Goal: Transaction & Acquisition: Download file/media

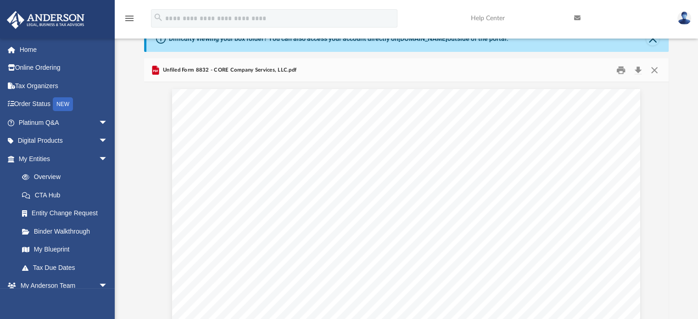
scroll to position [1224, 0]
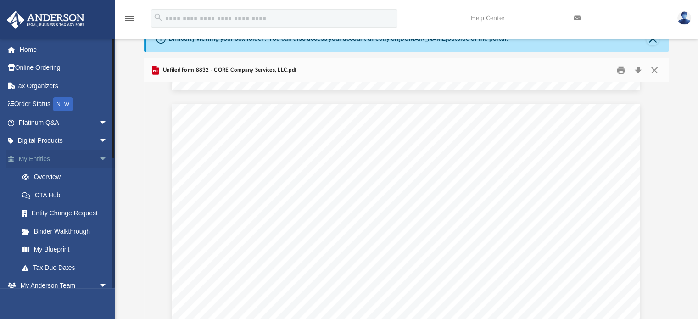
click at [34, 152] on link "My Entities arrow_drop_down" at bounding box center [63, 159] width 115 height 18
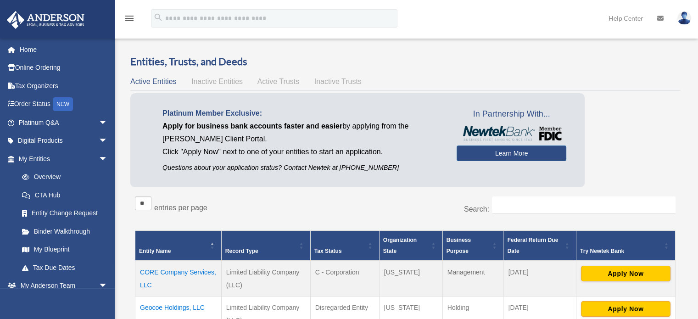
click at [183, 272] on td "CORE Company Services, LLC" at bounding box center [178, 279] width 86 height 36
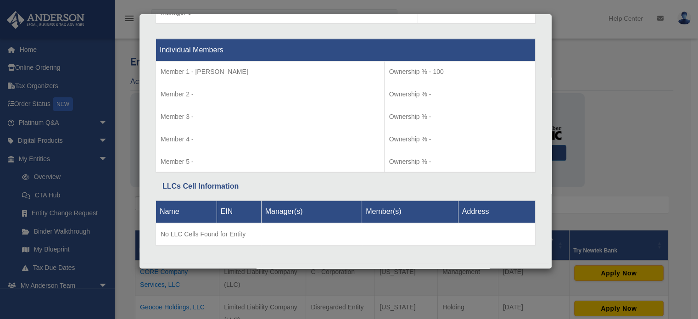
scroll to position [994, 0]
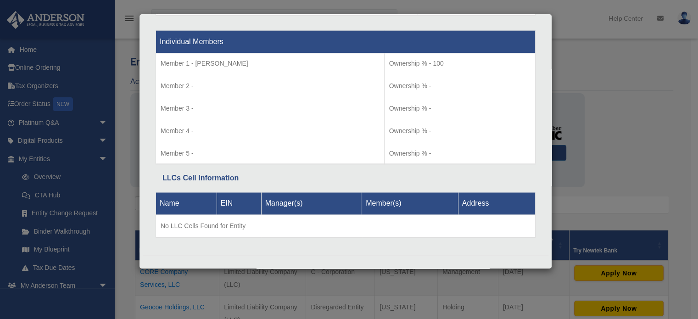
click at [641, 132] on div "Details × Articles Sent Organizational Date" at bounding box center [349, 159] width 698 height 319
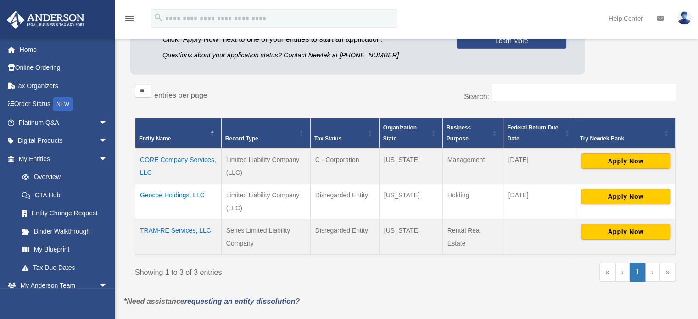
scroll to position [118, 0]
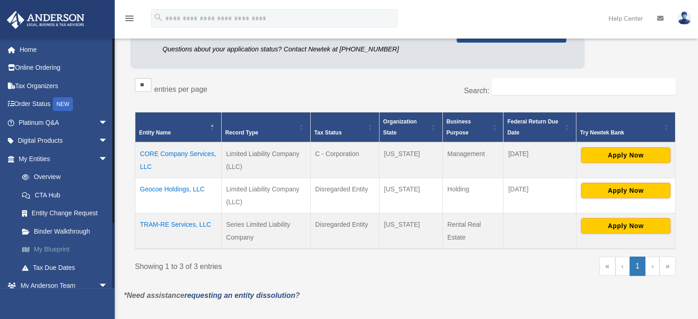
click at [51, 250] on link "My Blueprint" at bounding box center [67, 249] width 109 height 18
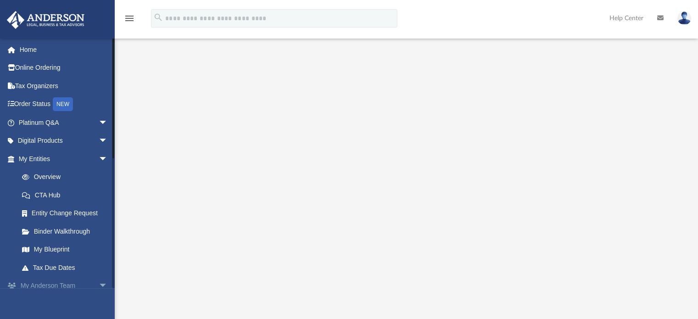
click at [64, 285] on link "My Anderson Team arrow_drop_down" at bounding box center [63, 286] width 115 height 18
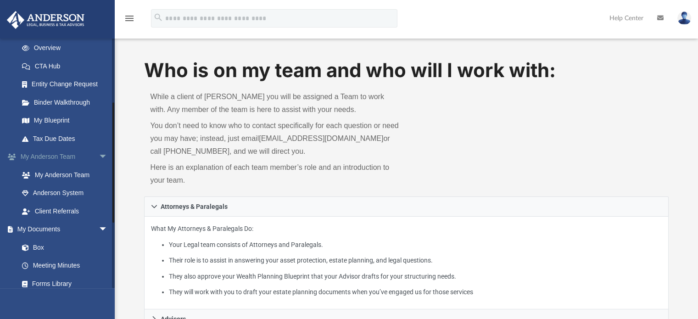
scroll to position [130, 0]
click at [35, 248] on link "Box" at bounding box center [67, 246] width 109 height 18
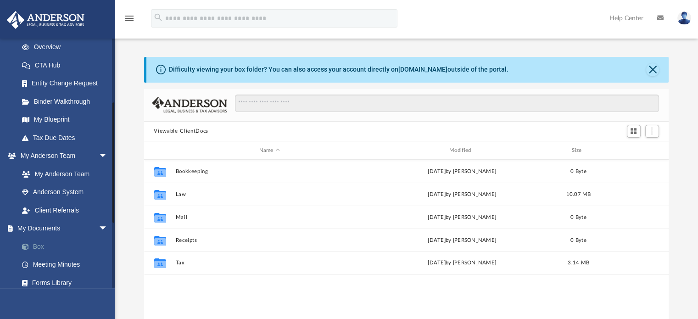
scroll to position [201, 518]
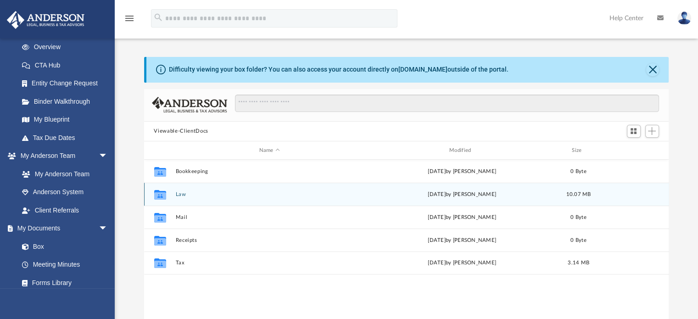
click at [166, 200] on icon "Collaborated Folder" at bounding box center [159, 194] width 15 height 15
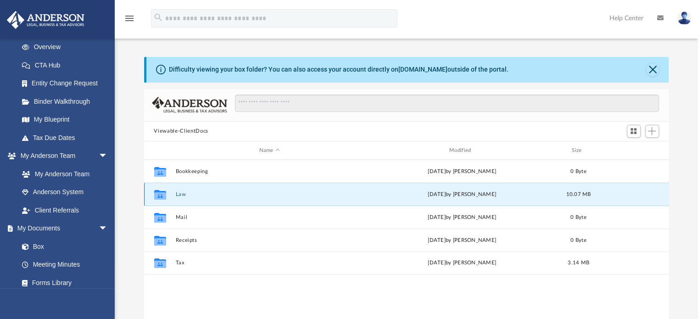
click at [166, 200] on icon "Collaborated Folder" at bounding box center [159, 194] width 15 height 15
click at [181, 194] on button "Law" at bounding box center [269, 194] width 188 height 6
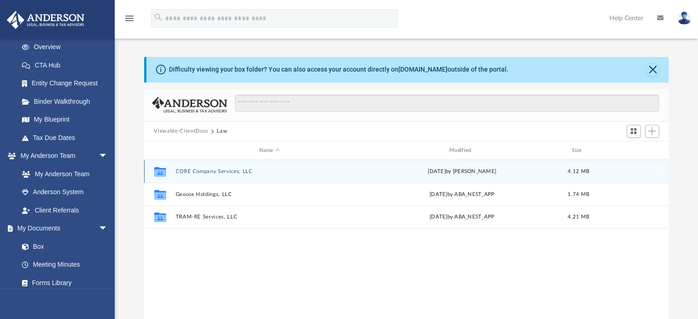
click at [182, 169] on button "CORE Company Services, LLC" at bounding box center [269, 171] width 188 height 6
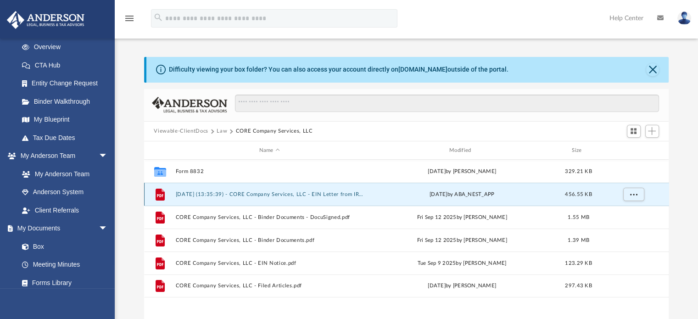
click at [207, 192] on button "2025.09.23 (13:35:39) - CORE Company Services, LLC - EIN Letter from IRS.pdf" at bounding box center [269, 194] width 188 height 6
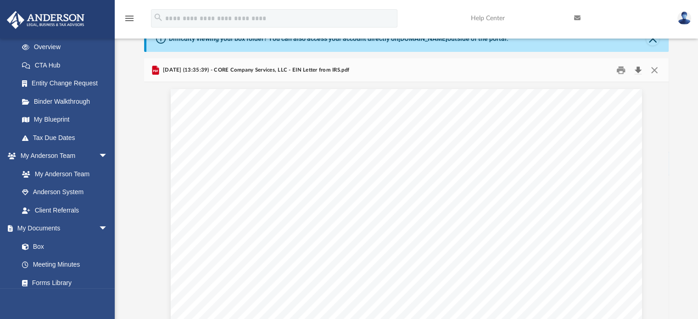
click at [638, 68] on button "Download" at bounding box center [638, 70] width 17 height 14
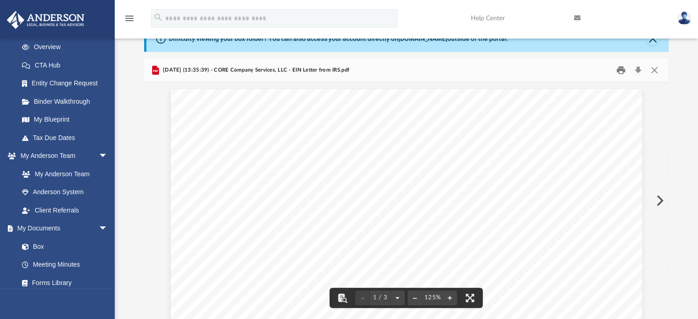
click at [619, 71] on button "Print" at bounding box center [621, 70] width 18 height 14
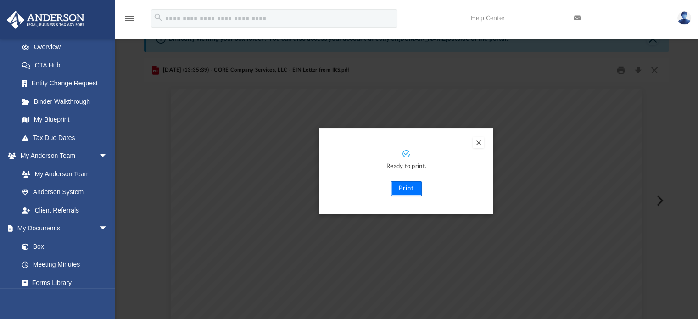
click at [412, 190] on button "Print" at bounding box center [406, 188] width 31 height 15
